Goal: Information Seeking & Learning: Learn about a topic

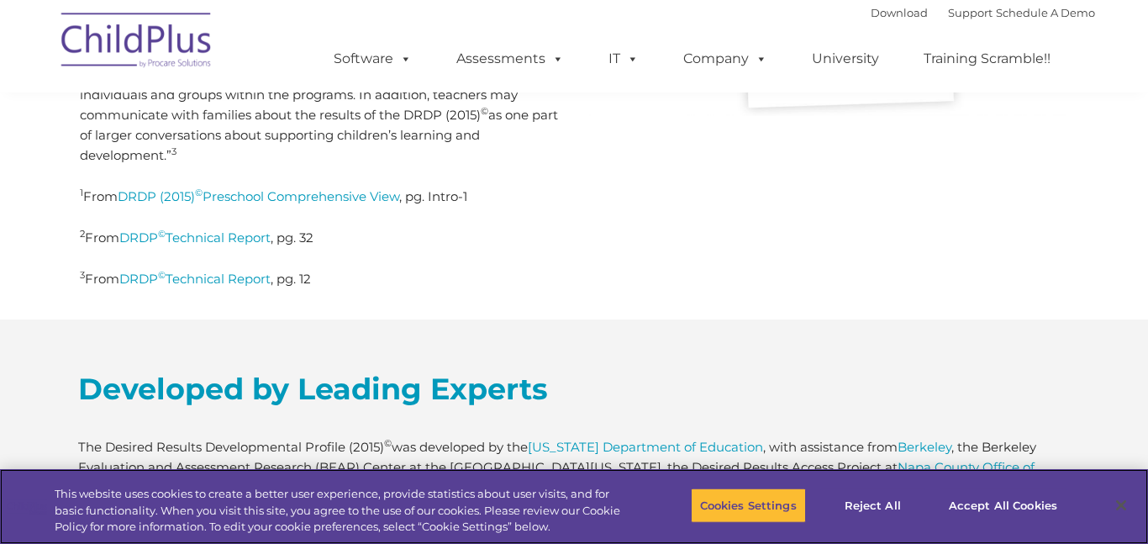
scroll to position [772, 0]
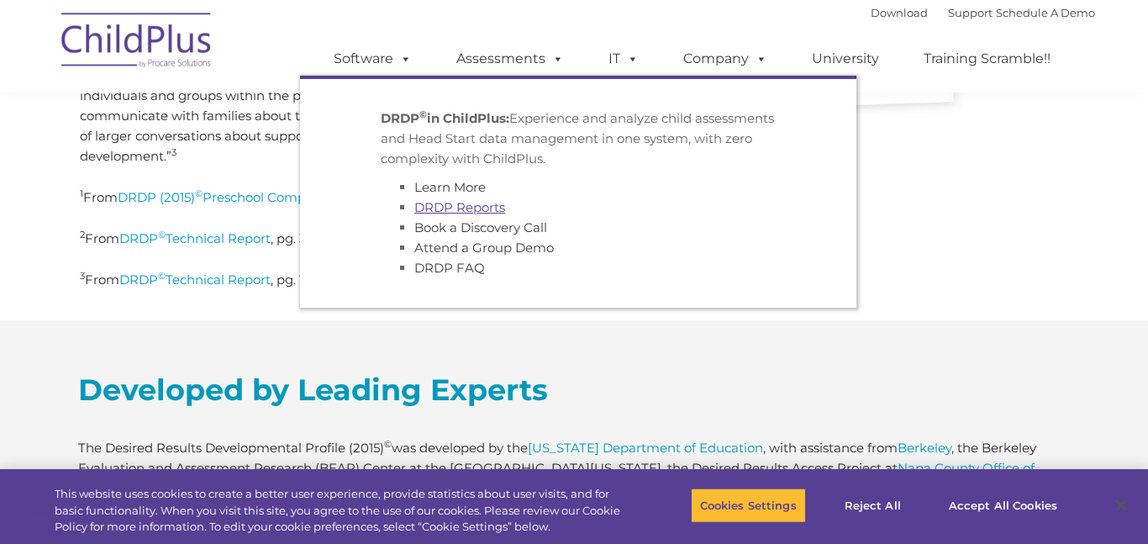
click at [457, 206] on link "DRDP Reports" at bounding box center [459, 207] width 91 height 16
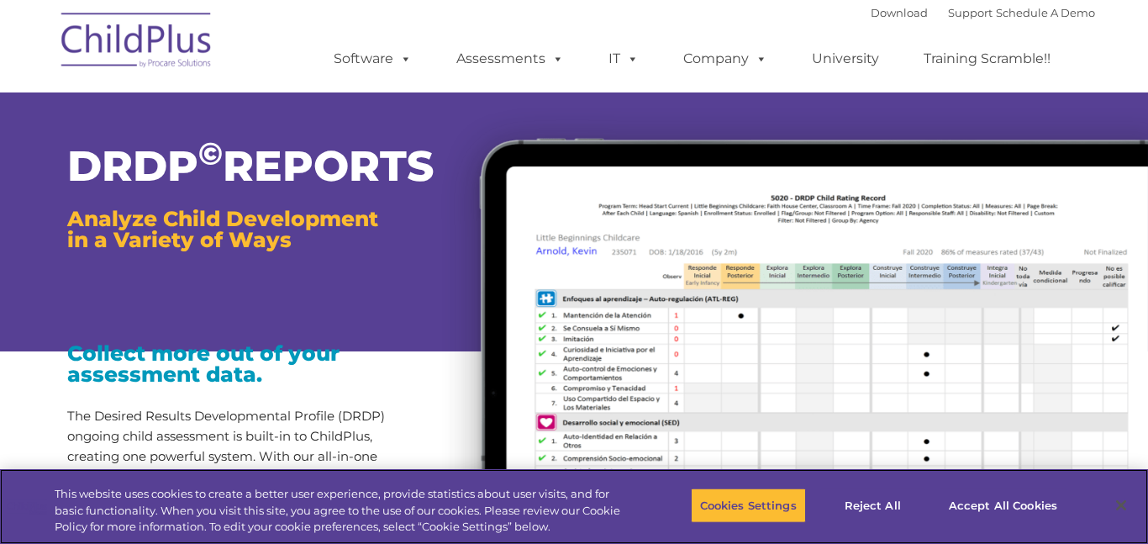
scroll to position [5, 0]
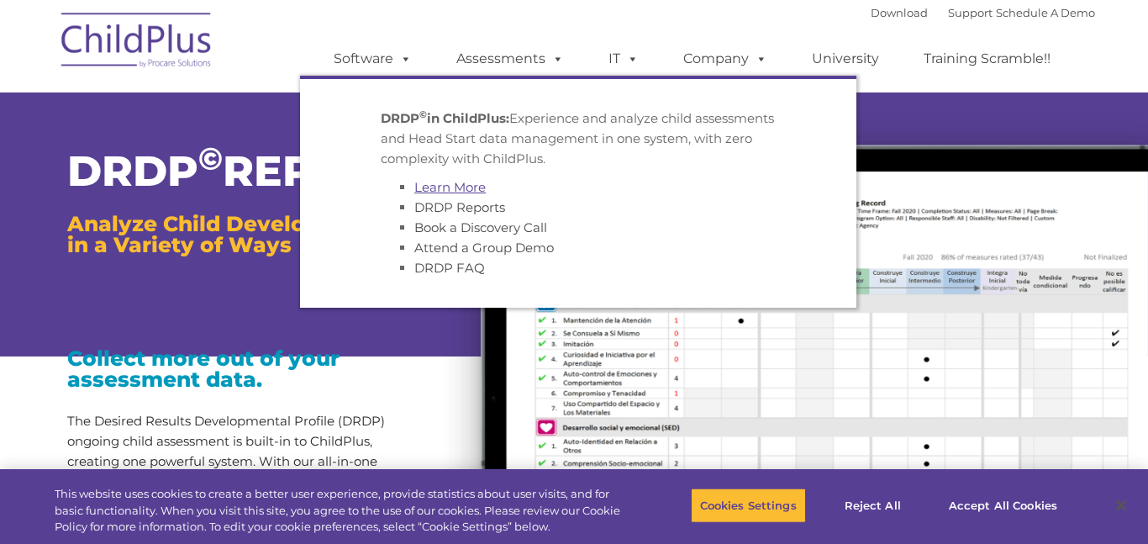
click at [482, 187] on link "Learn More" at bounding box center [449, 187] width 71 height 16
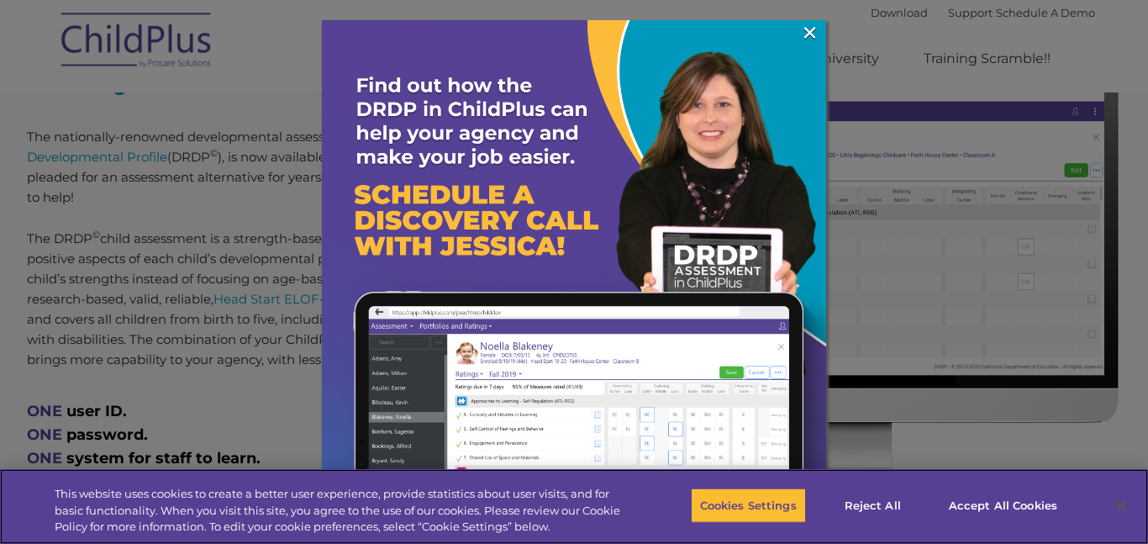
scroll to position [718, 0]
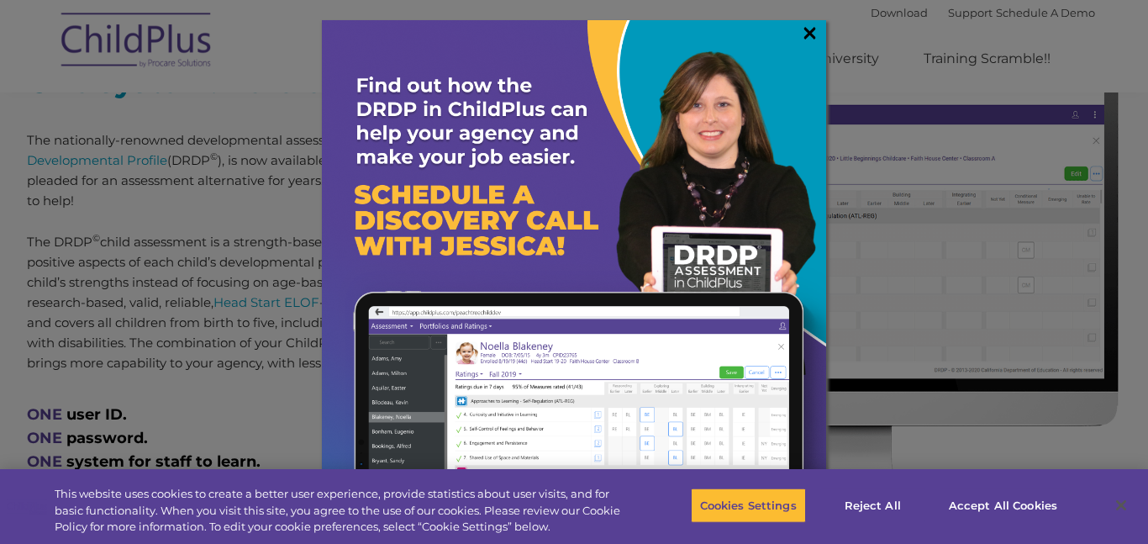
click at [811, 31] on link "×" at bounding box center [809, 32] width 19 height 17
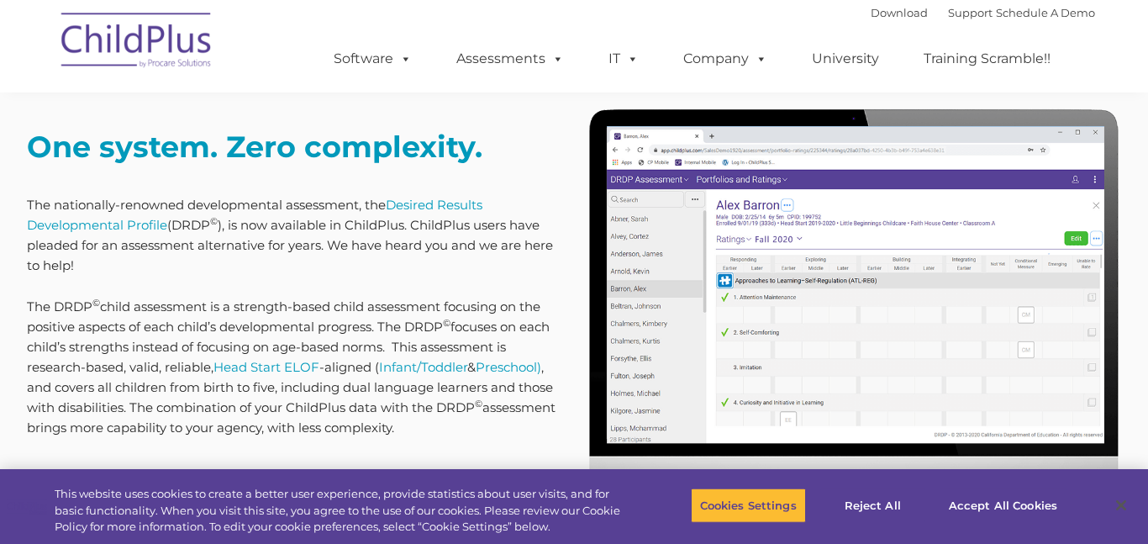
scroll to position [646, 0]
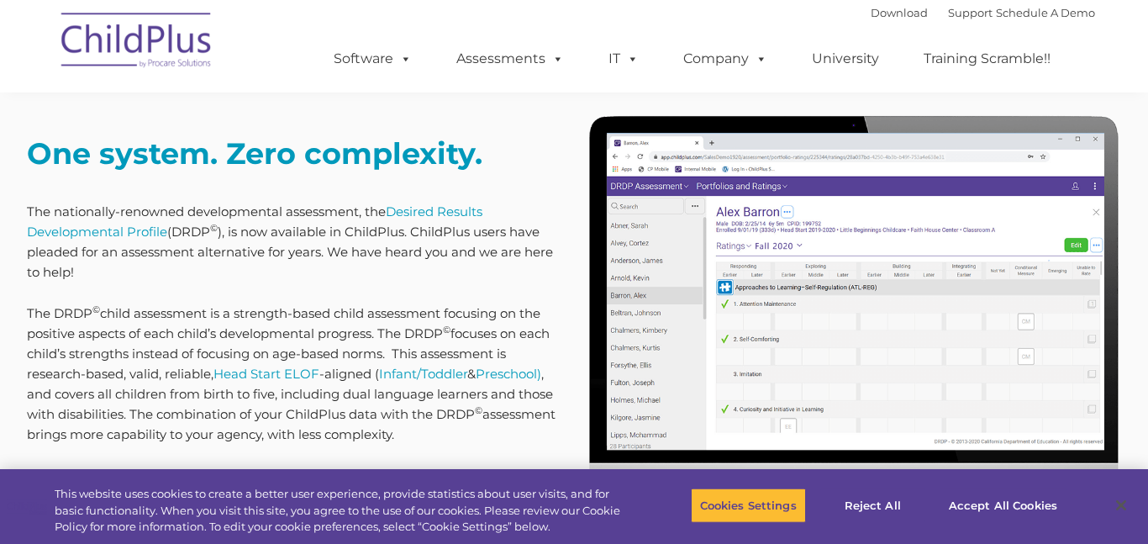
click at [750, 166] on img at bounding box center [854, 338] width 535 height 450
click at [752, 225] on img at bounding box center [854, 338] width 535 height 450
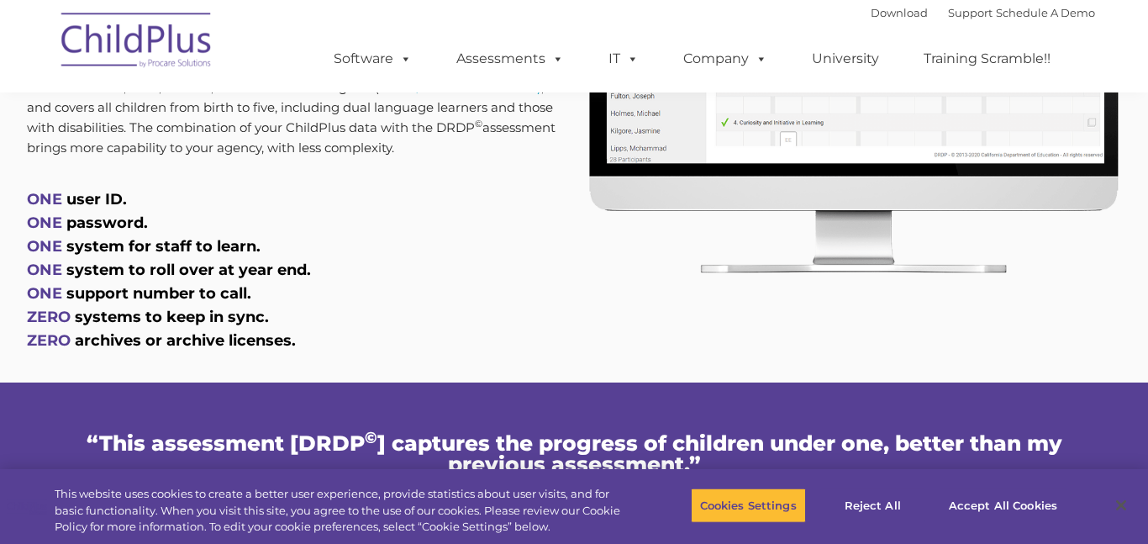
scroll to position [937, 0]
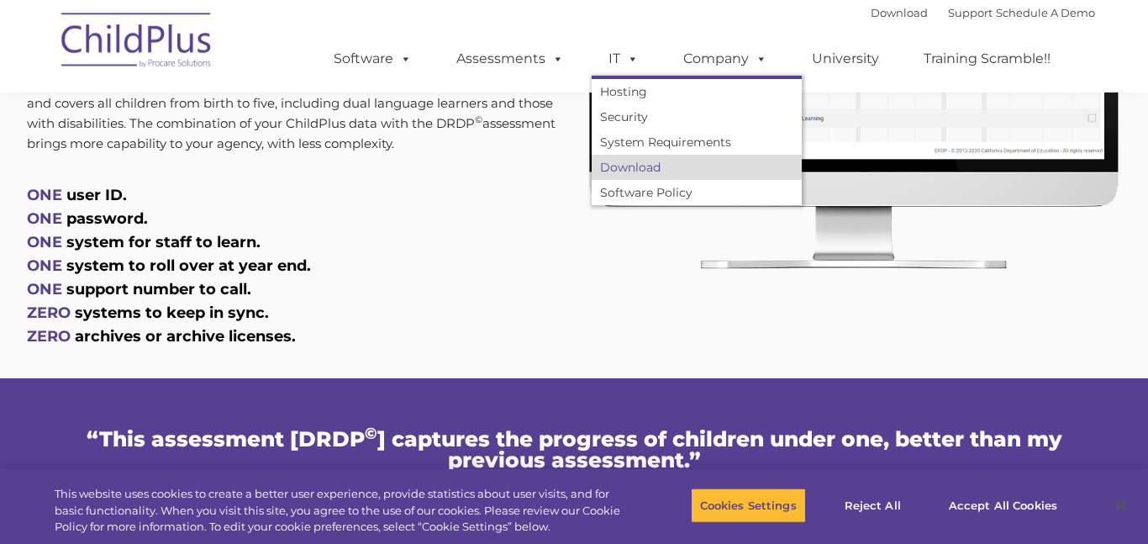
click at [635, 166] on link "Download" at bounding box center [697, 167] width 210 height 25
